Goal: Transaction & Acquisition: Purchase product/service

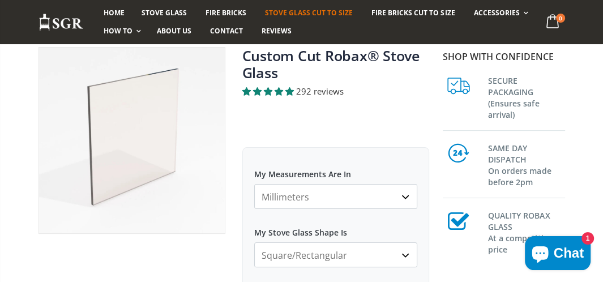
scroll to position [170, 0]
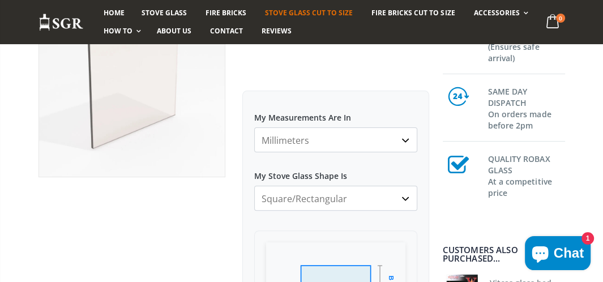
click at [402, 137] on select "Millimeters Centimeters Inches" at bounding box center [335, 139] width 163 height 25
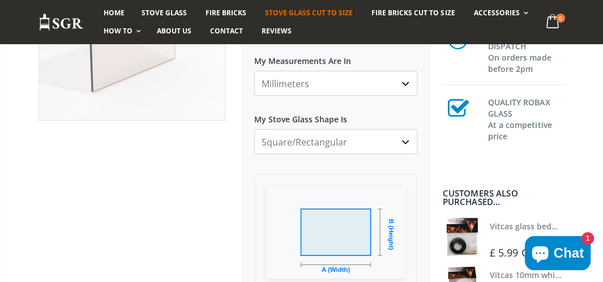
click at [403, 148] on select "Square/Rectangular Arched Half Arch Both Top Corners Cut Single Corner Cut Slop…" at bounding box center [335, 141] width 163 height 25
click at [254, 129] on select "Square/Rectangular Arched Half Arch Both Top Corners Cut Single Corner Cut Slop…" at bounding box center [335, 141] width 163 height 25
click at [402, 80] on select "Millimeters Centimeters Inches" at bounding box center [335, 83] width 163 height 25
select select "in"
click at [254, 71] on select "Millimeters Centimeters Inches" at bounding box center [335, 83] width 163 height 25
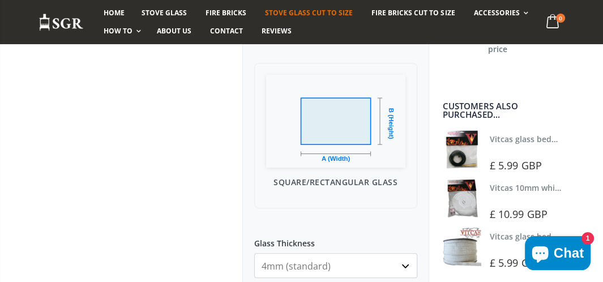
scroll to position [396, 0]
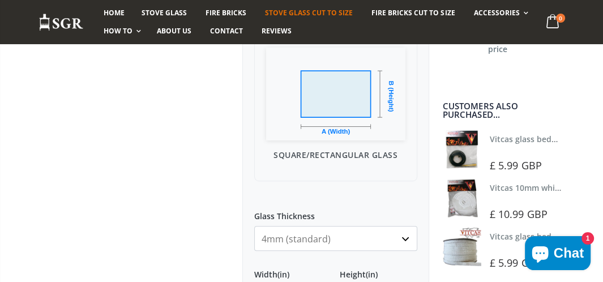
click at [342, 110] on img at bounding box center [335, 94] width 139 height 93
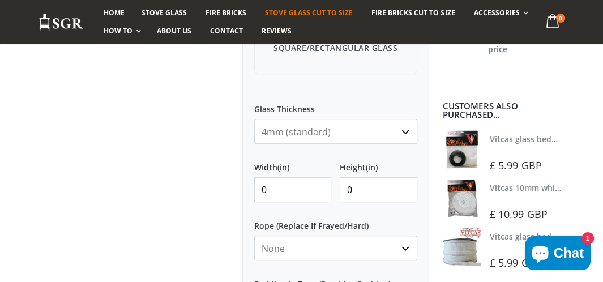
scroll to position [509, 0]
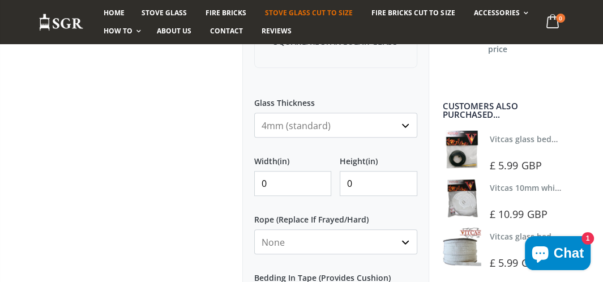
click at [404, 128] on select "4mm (standard) 5mm (gas fires with baffled flue) 3mm (For Use In Stoves With Th…" at bounding box center [335, 125] width 163 height 25
click at [435, 83] on div "Custom Cut Robax® Stove Glass 292 reviews Pool Type Default Title Pool #1 Pool …" at bounding box center [336, 57] width 204 height 813
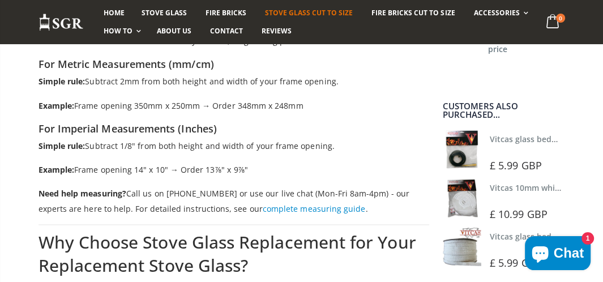
scroll to position [1528, 0]
